Goal: Check status

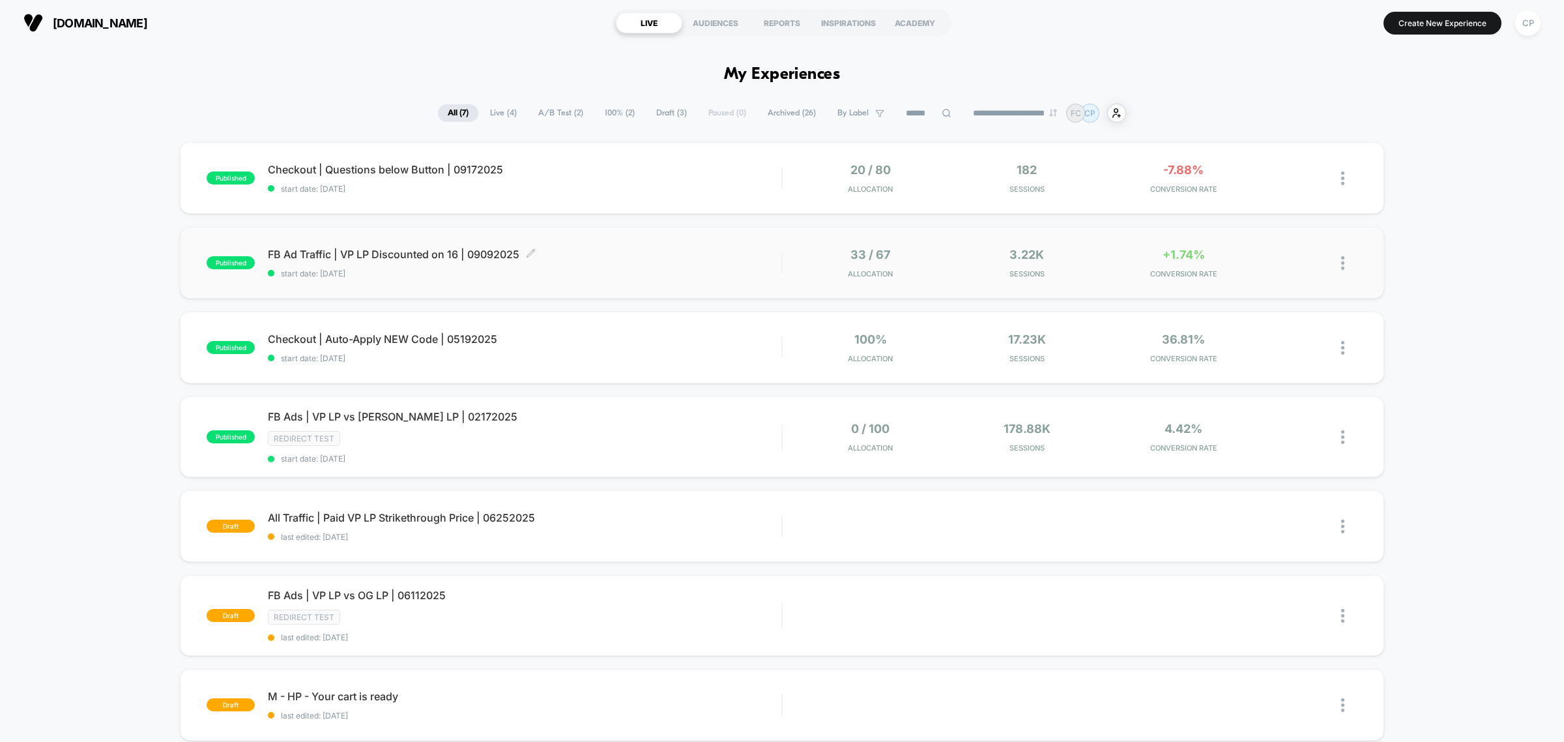
click at [403, 248] on span "FB Ad Traffic | VP LP Discounted on 16 | 09092025 Click to edit experience deta…" at bounding box center [524, 254] width 513 height 13
